Goal: Information Seeking & Learning: Learn about a topic

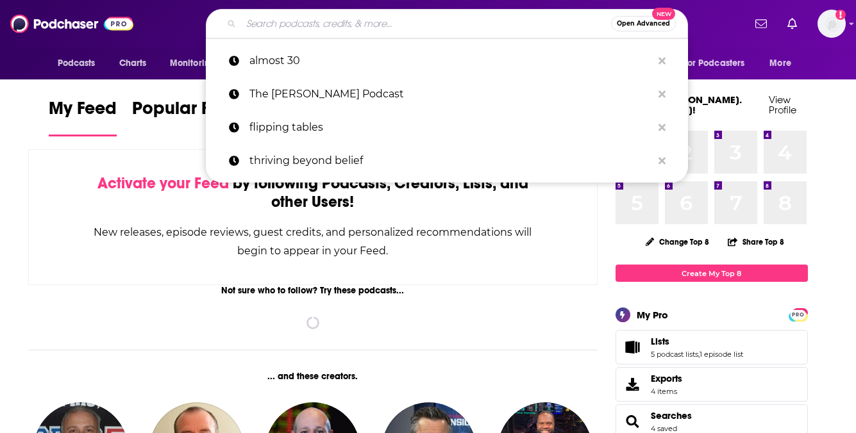
click at [329, 21] on input "Search podcasts, credits, & more..." at bounding box center [426, 23] width 370 height 21
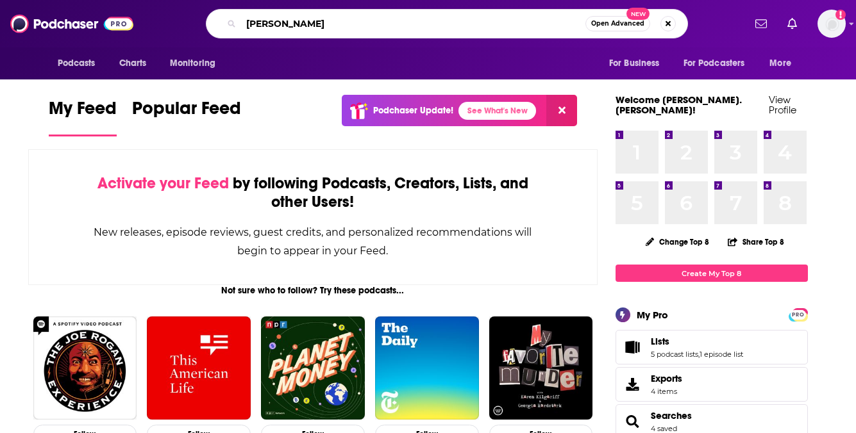
type input "[PERSON_NAME]"
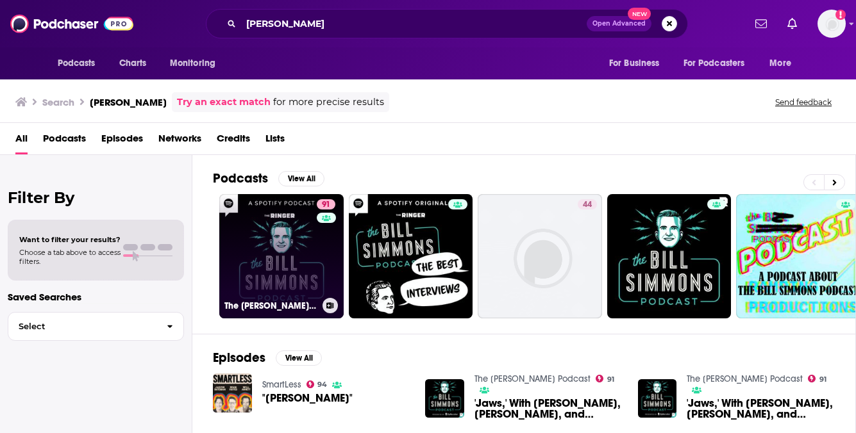
click at [276, 252] on link "91 The [PERSON_NAME] Podcast" at bounding box center [281, 256] width 124 height 124
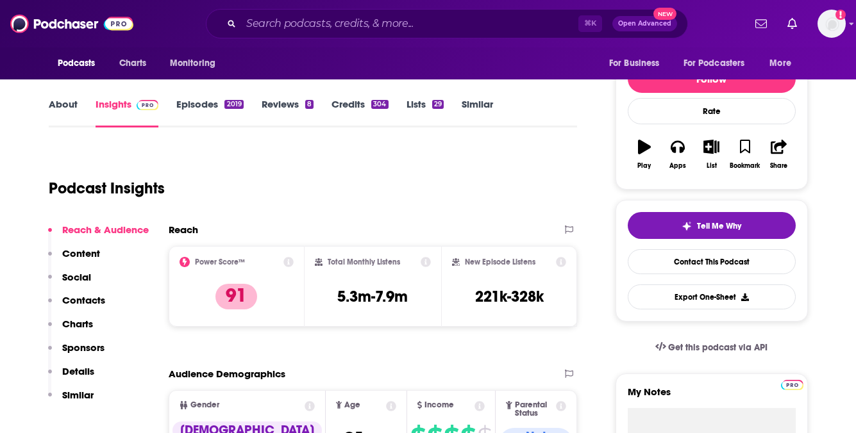
scroll to position [147, 0]
click at [67, 106] on link "About" at bounding box center [63, 111] width 29 height 29
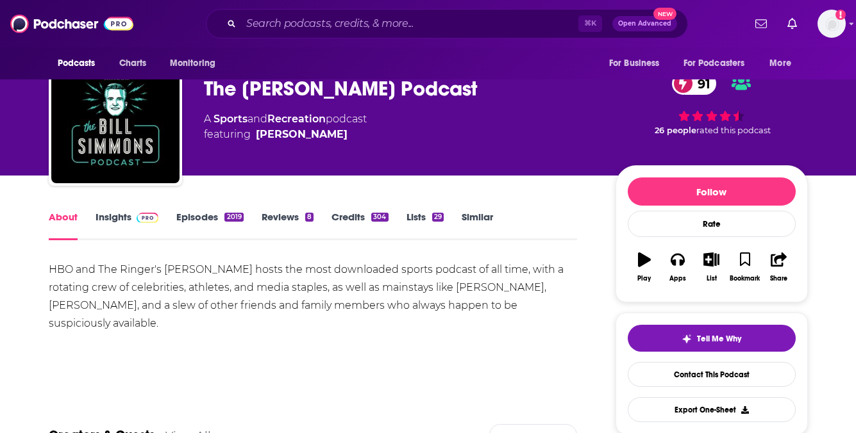
scroll to position [54, 0]
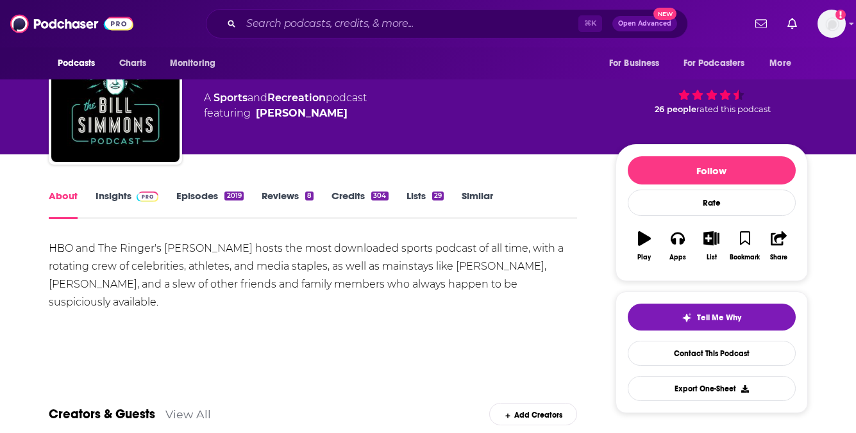
click at [125, 195] on link "Insights" at bounding box center [127, 204] width 63 height 29
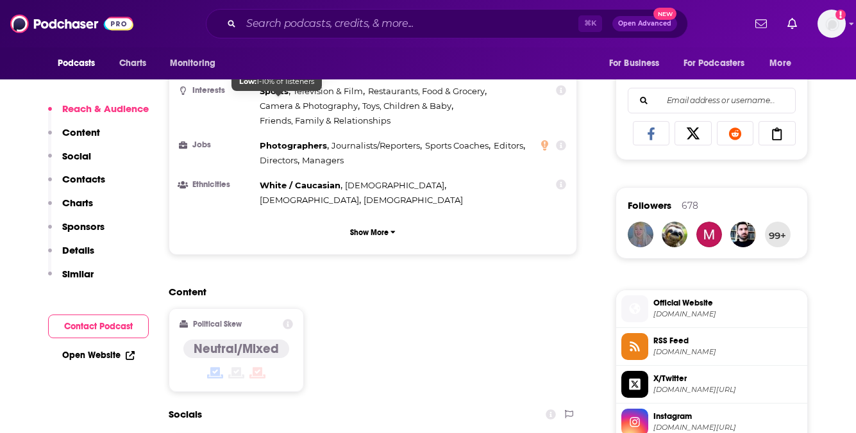
scroll to position [799, 0]
